Goal: Task Accomplishment & Management: Manage account settings

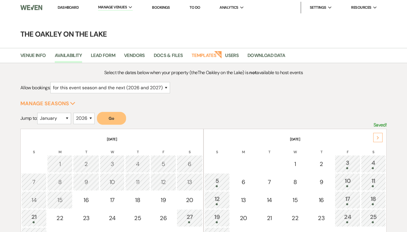
click at [162, 6] on link "Bookings" at bounding box center [161, 7] width 18 height 5
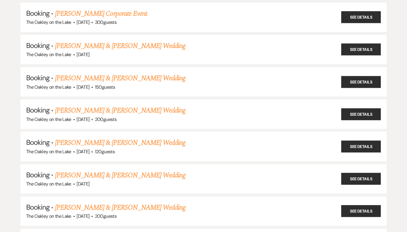
scroll to position [1106, 0]
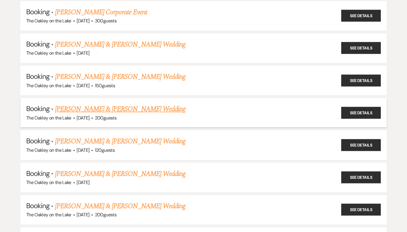
click at [86, 104] on link "Chad Cromwell & Jariel Davis's Wedding" at bounding box center [120, 109] width 130 height 10
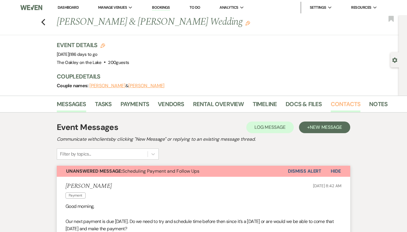
click at [353, 103] on link "Contacts" at bounding box center [346, 106] width 30 height 13
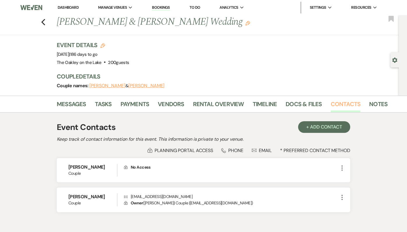
scroll to position [0, 0]
click at [75, 101] on link "Messages" at bounding box center [71, 105] width 29 height 13
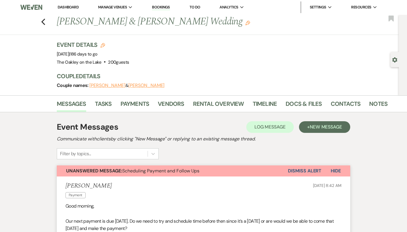
click at [305, 170] on button "Dismiss Alert" at bounding box center [304, 171] width 33 height 11
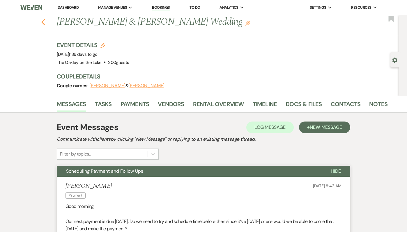
click at [42, 20] on icon "Previous" at bounding box center [43, 22] width 4 height 7
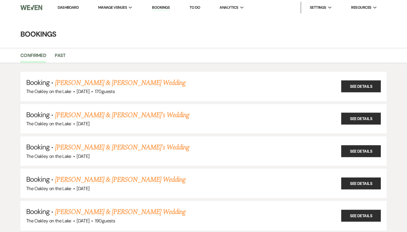
scroll to position [1106, 0]
